Goal: Find specific fact

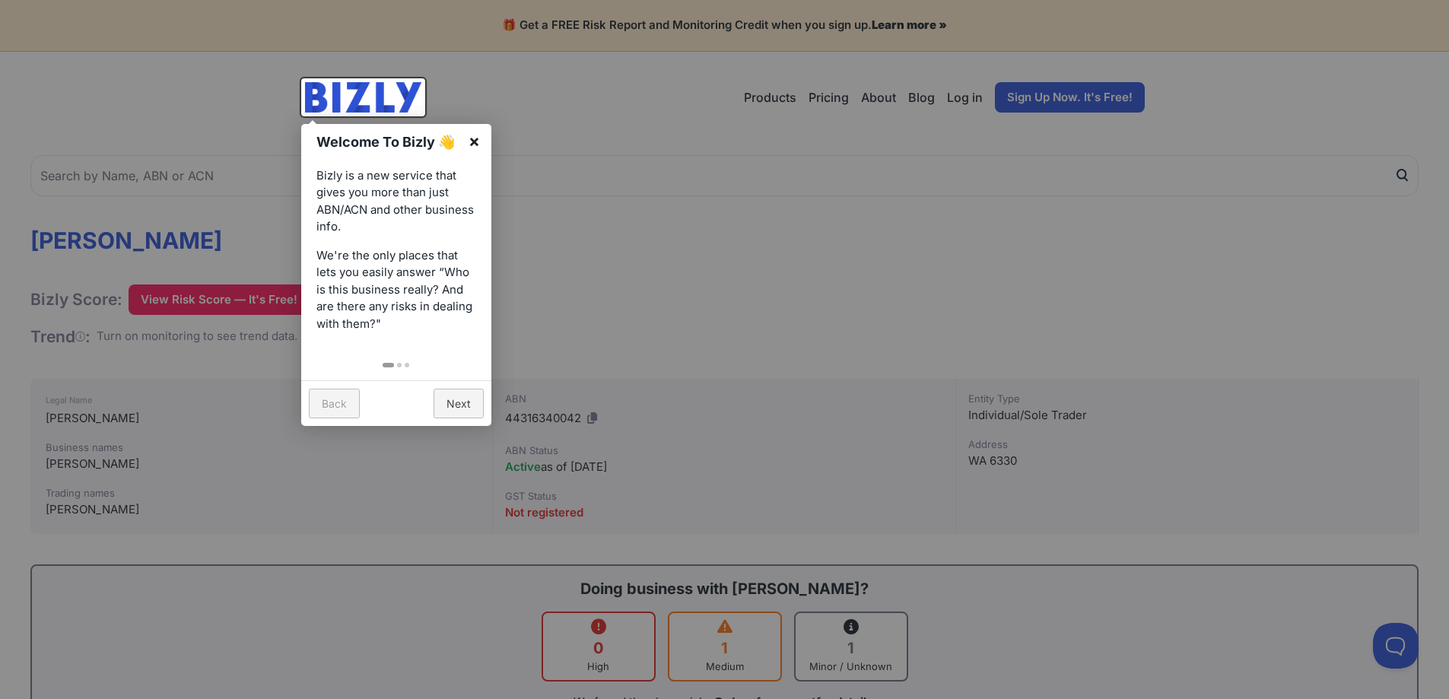
click at [470, 145] on link "×" at bounding box center [474, 141] width 34 height 34
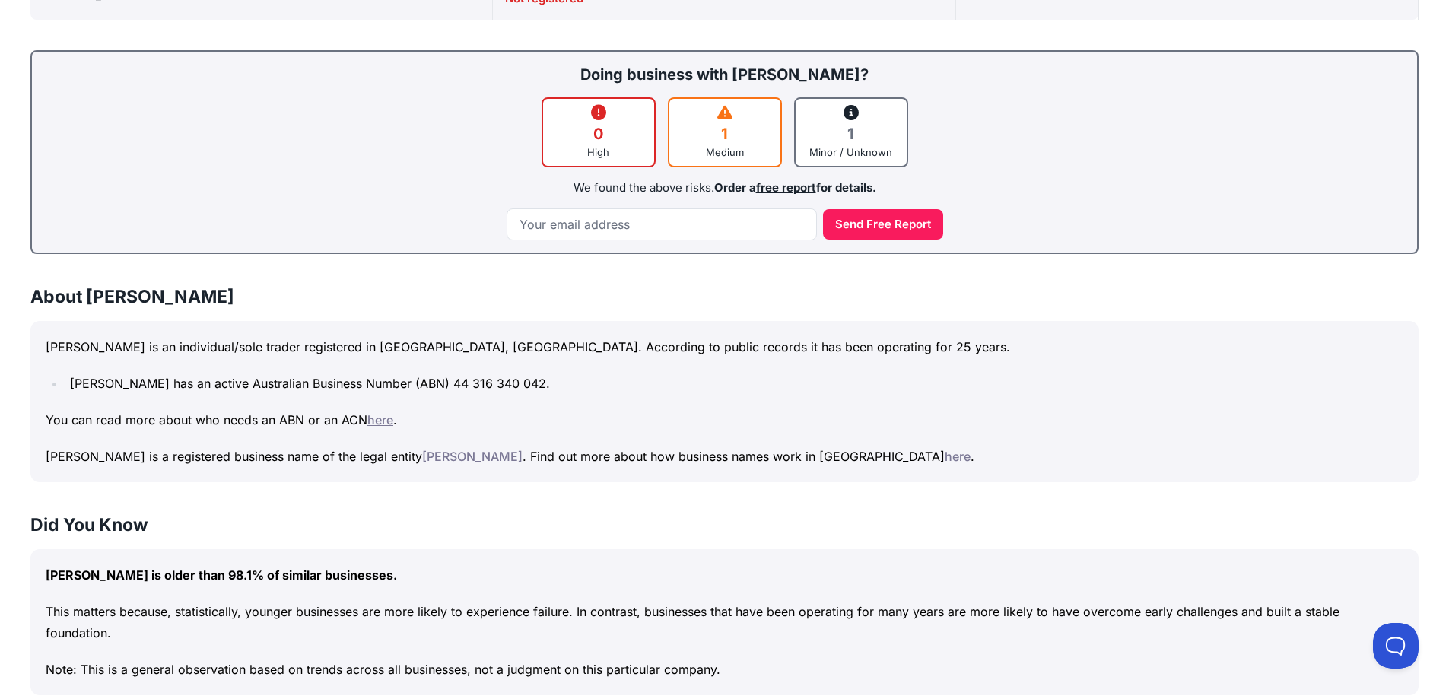
scroll to position [532, 0]
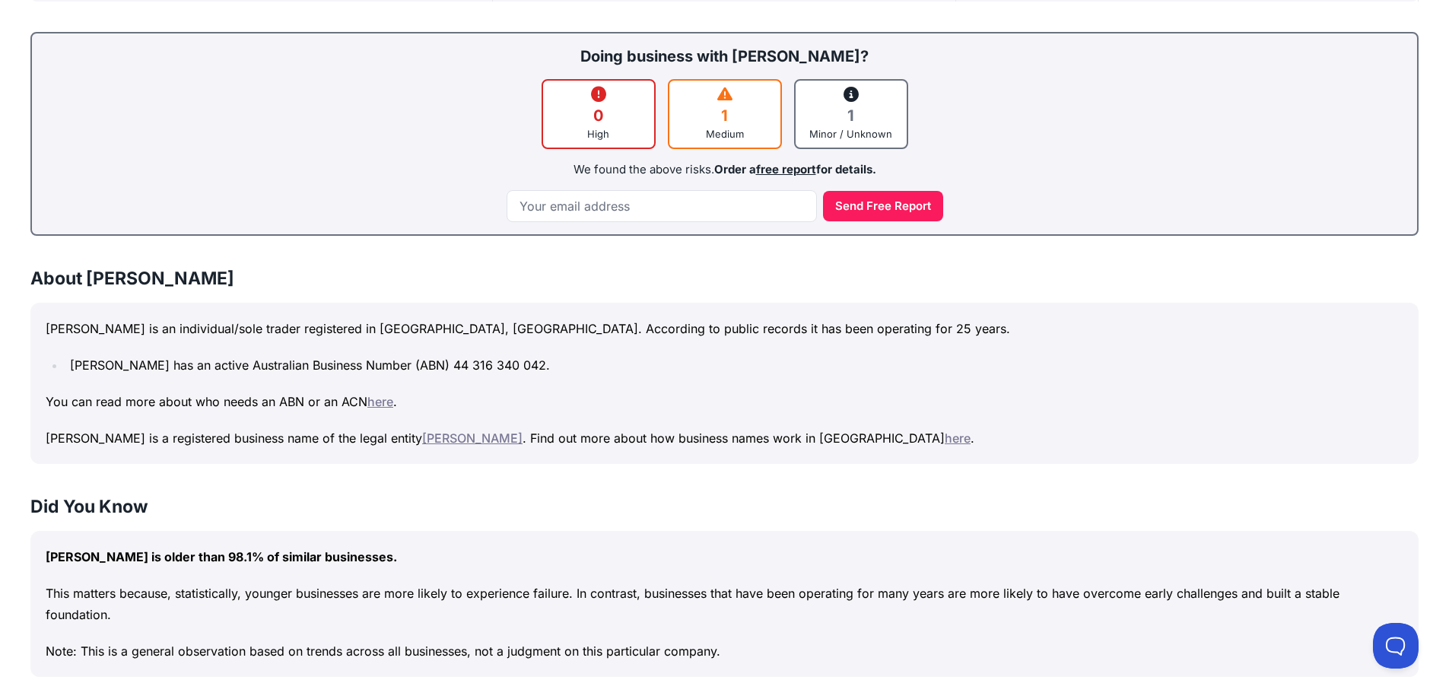
click at [426, 437] on link "[PERSON_NAME]" at bounding box center [472, 438] width 100 height 15
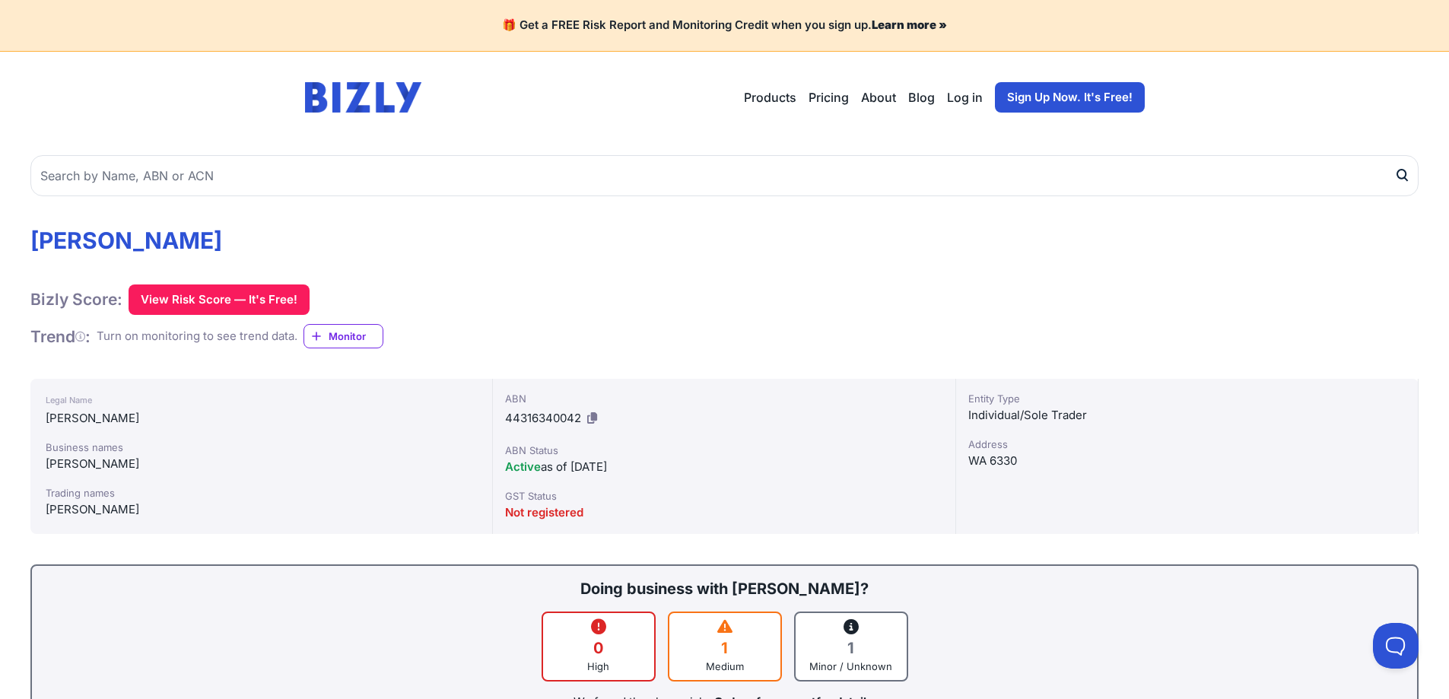
click at [546, 414] on span "44316340042" at bounding box center [543, 418] width 76 height 14
copy div "44316340042"
